Goal: Navigation & Orientation: Find specific page/section

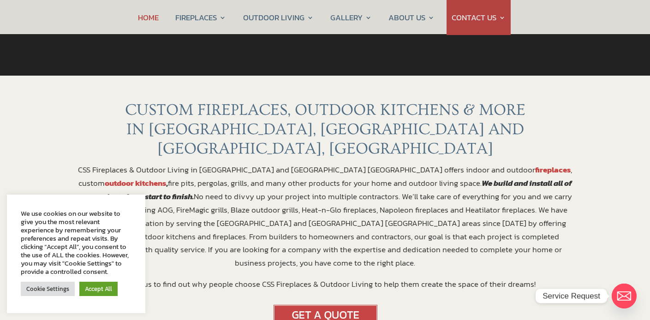
scroll to position [297, 0]
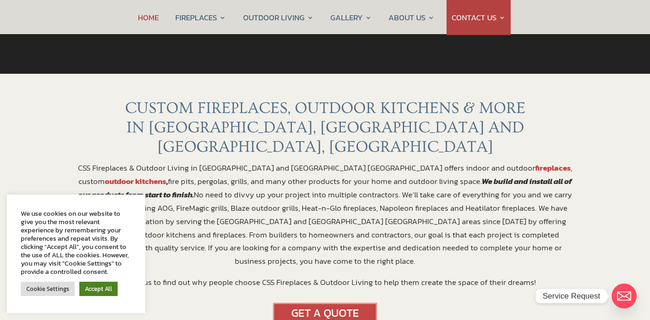
click at [98, 287] on link "Accept All" at bounding box center [98, 289] width 38 height 14
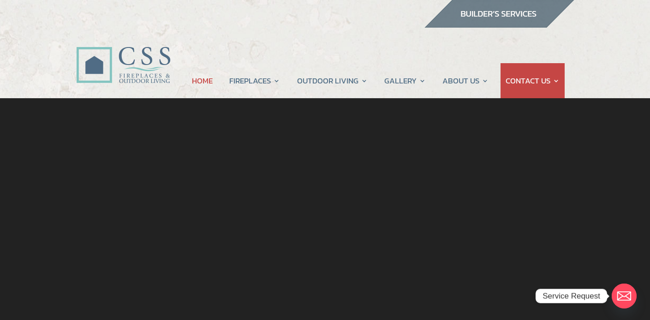
scroll to position [0, 0]
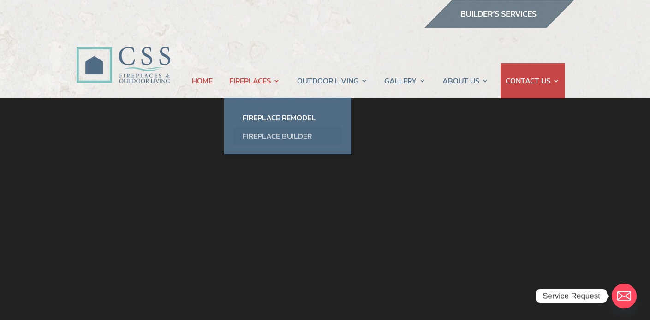
click at [267, 133] on link "Fireplace Builder" at bounding box center [287, 136] width 108 height 18
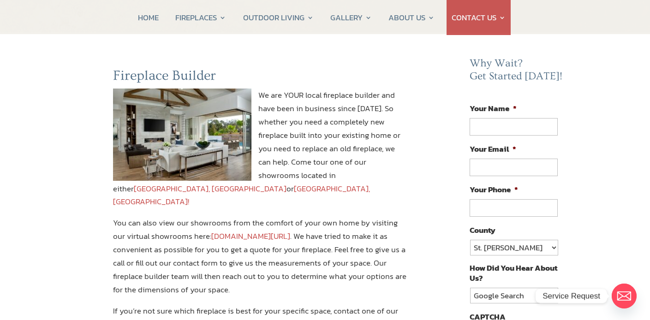
scroll to position [67, 0]
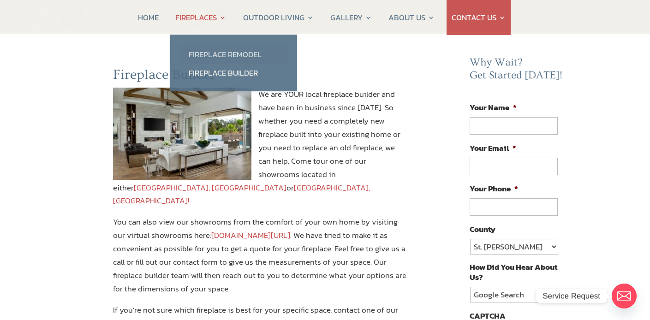
click at [209, 51] on link "Fireplace Remodel" at bounding box center [233, 54] width 108 height 18
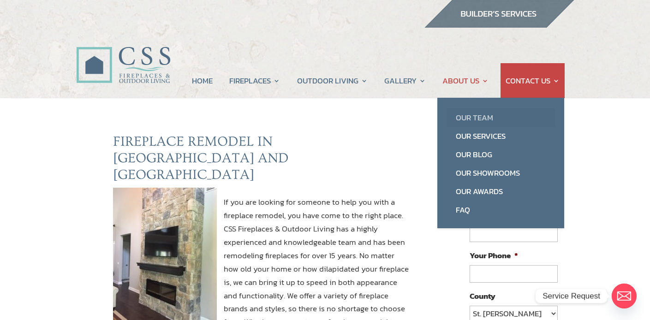
click at [472, 117] on link "Our Team" at bounding box center [500, 117] width 108 height 18
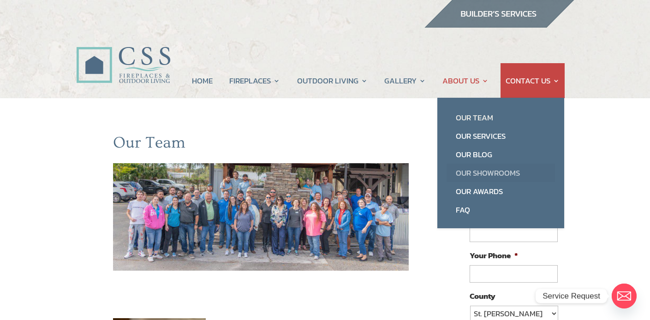
click at [465, 173] on link "Our Showrooms" at bounding box center [500, 173] width 108 height 18
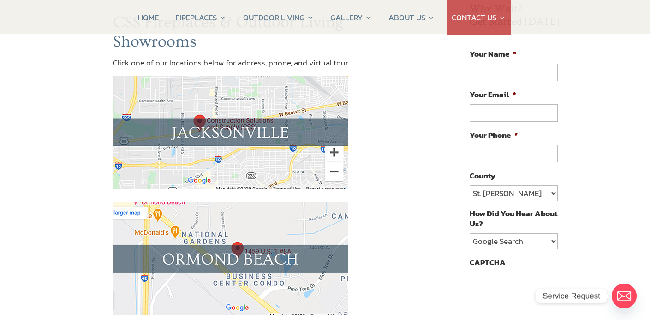
scroll to position [120, 0]
click at [200, 123] on img at bounding box center [230, 132] width 235 height 113
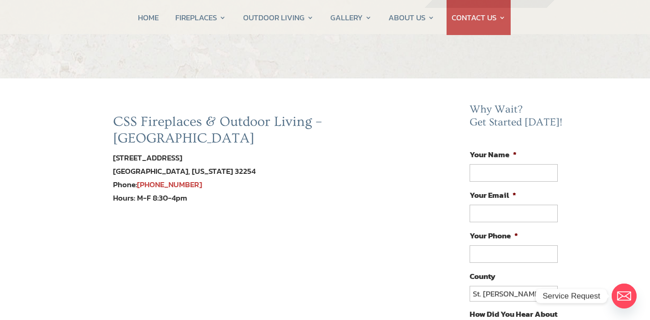
scroll to position [21, 0]
